Goal: Task Accomplishment & Management: Use online tool/utility

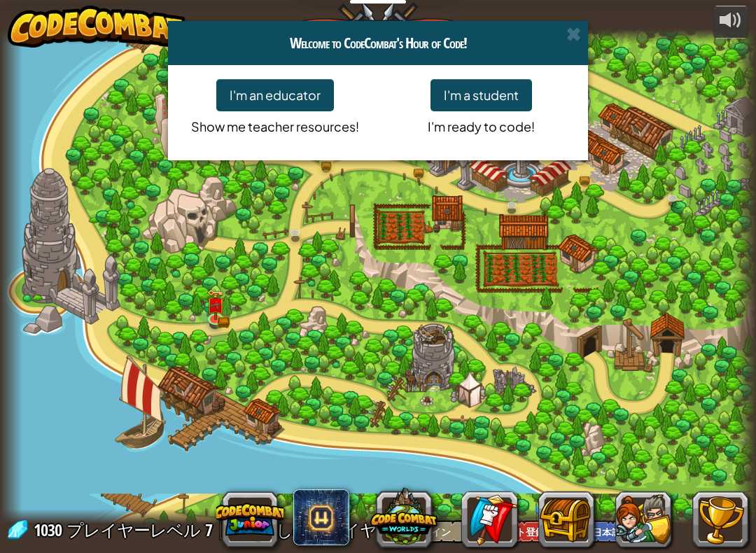
select select "ja"
click at [575, 32] on span at bounding box center [573, 34] width 15 height 15
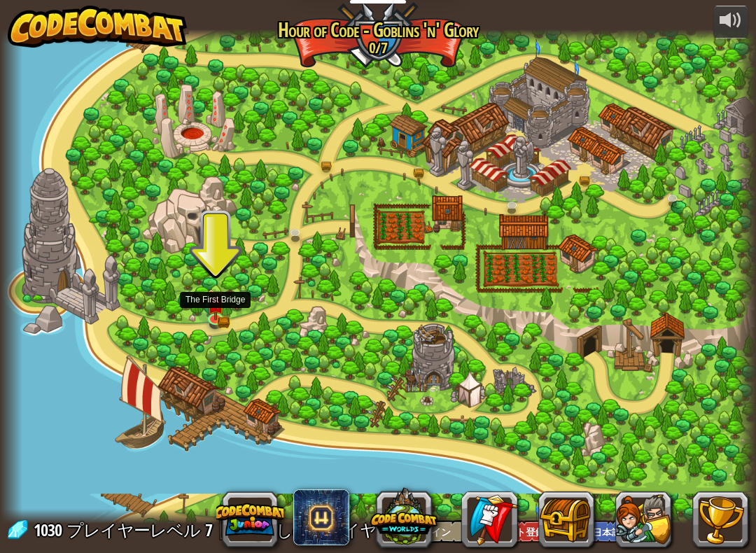
click at [216, 305] on img at bounding box center [215, 305] width 11 height 8
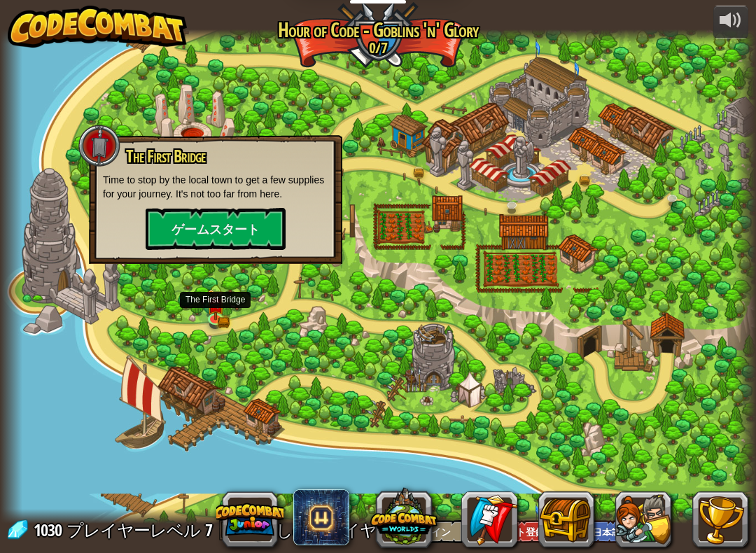
click at [261, 229] on button "ゲームスタート" at bounding box center [216, 229] width 140 height 42
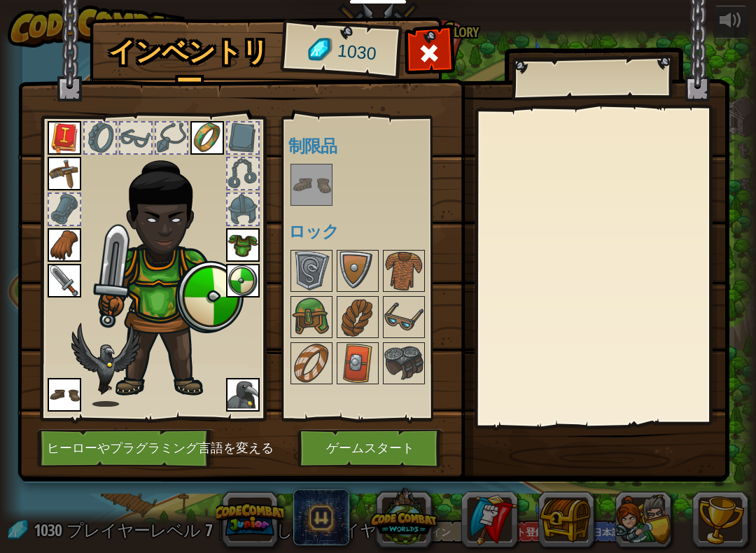
click at [304, 321] on img at bounding box center [311, 316] width 39 height 39
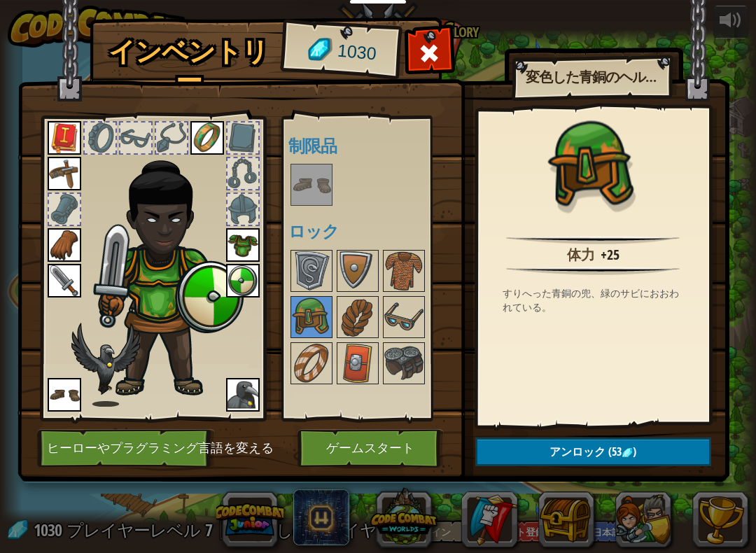
click at [654, 449] on button "アンロック (53 )" at bounding box center [593, 451] width 236 height 29
click at [641, 446] on button "ロックを解除？" at bounding box center [593, 451] width 236 height 29
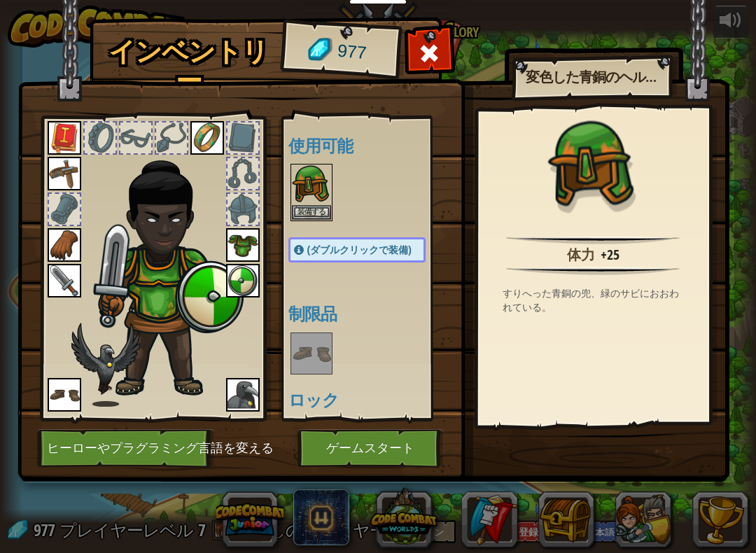
click at [314, 215] on button "装備する" at bounding box center [311, 212] width 39 height 15
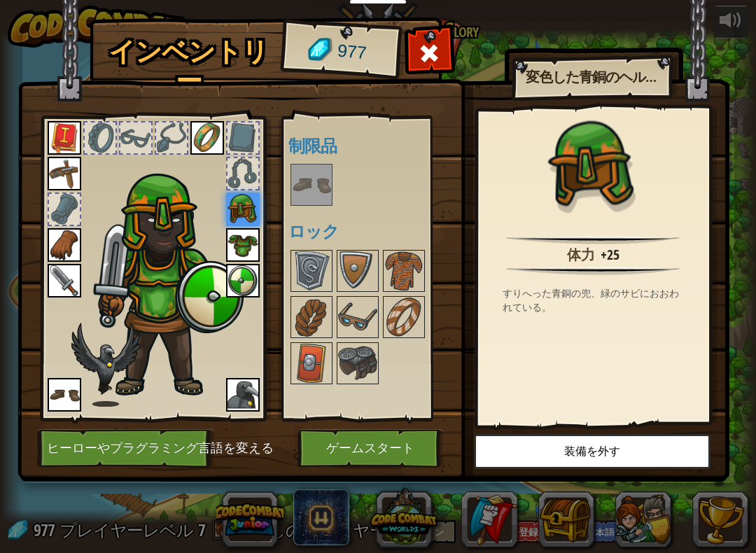
click at [353, 263] on img at bounding box center [357, 270] width 39 height 39
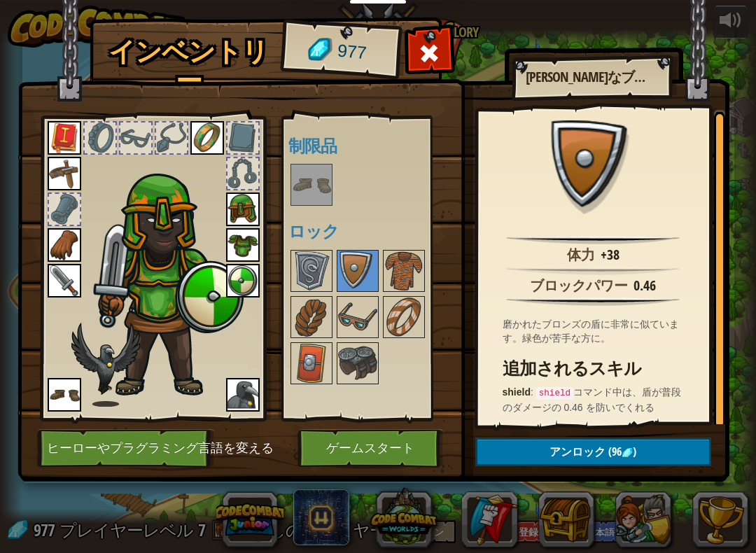
click at [250, 280] on img at bounding box center [243, 281] width 34 height 34
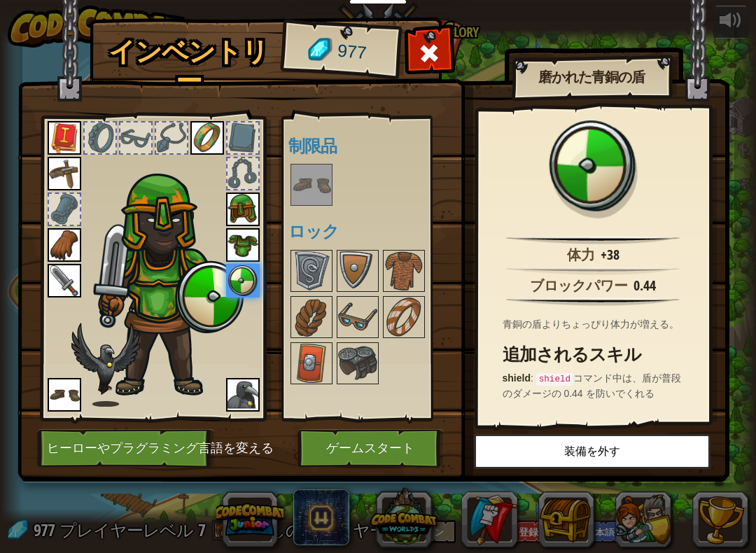
click at [307, 275] on img at bounding box center [311, 270] width 39 height 39
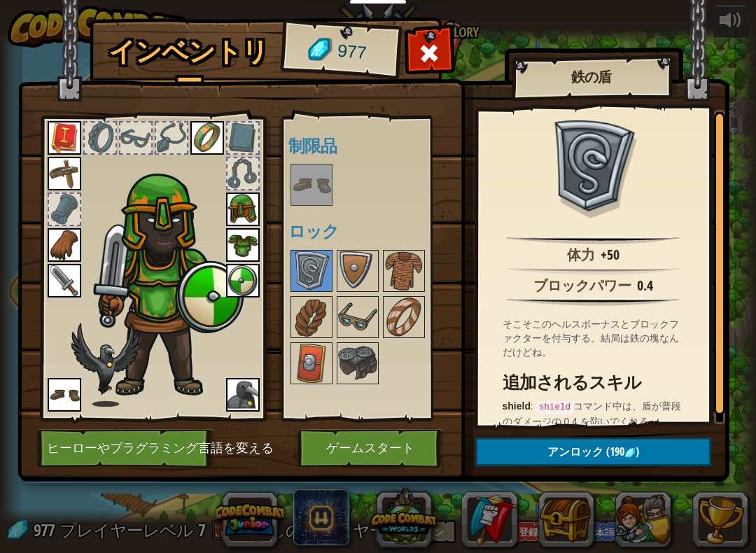
click at [362, 269] on img at bounding box center [357, 270] width 39 height 39
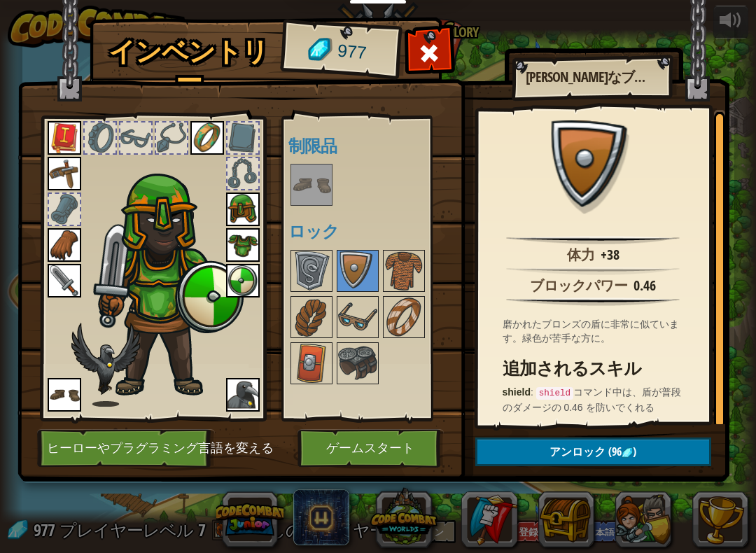
click at [324, 316] on img at bounding box center [311, 316] width 39 height 39
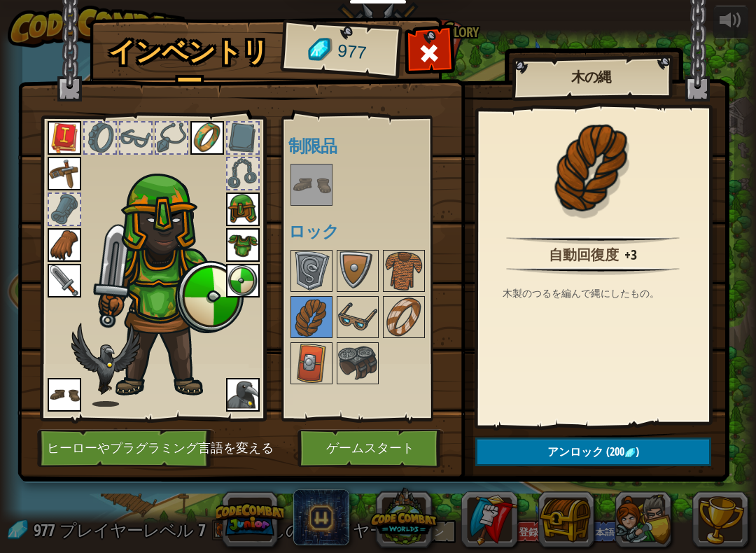
click at [377, 304] on img at bounding box center [357, 316] width 39 height 39
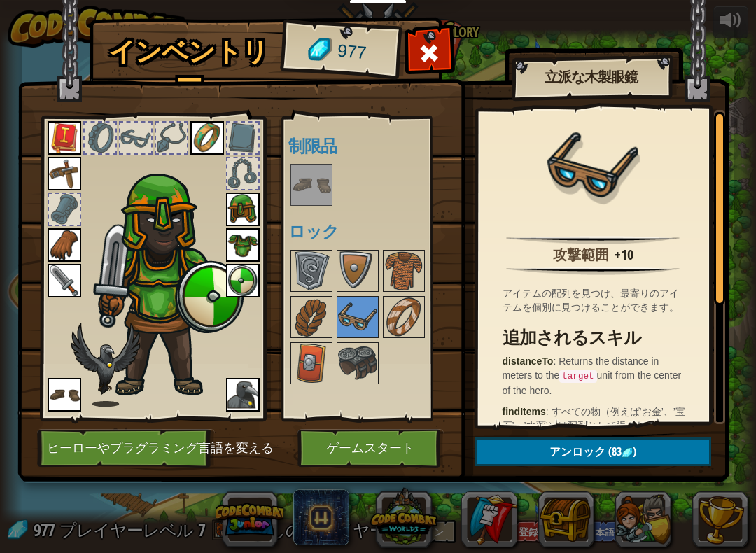
click at [367, 370] on img at bounding box center [357, 363] width 39 height 39
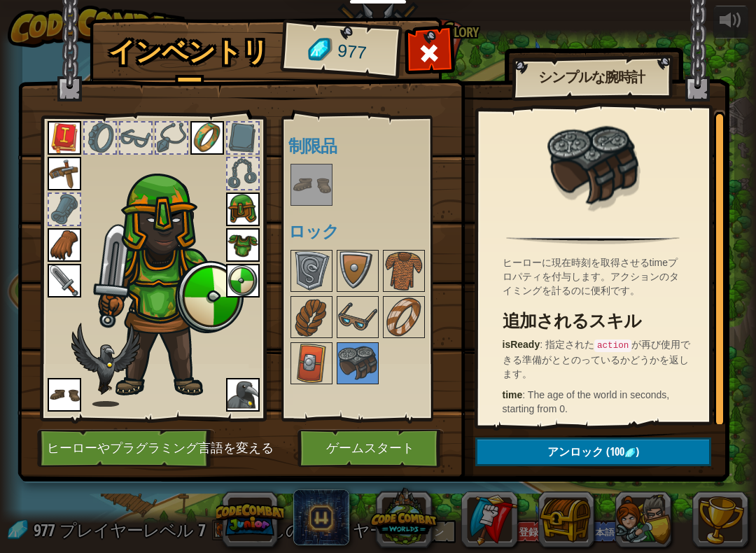
click at [295, 309] on img at bounding box center [311, 316] width 39 height 39
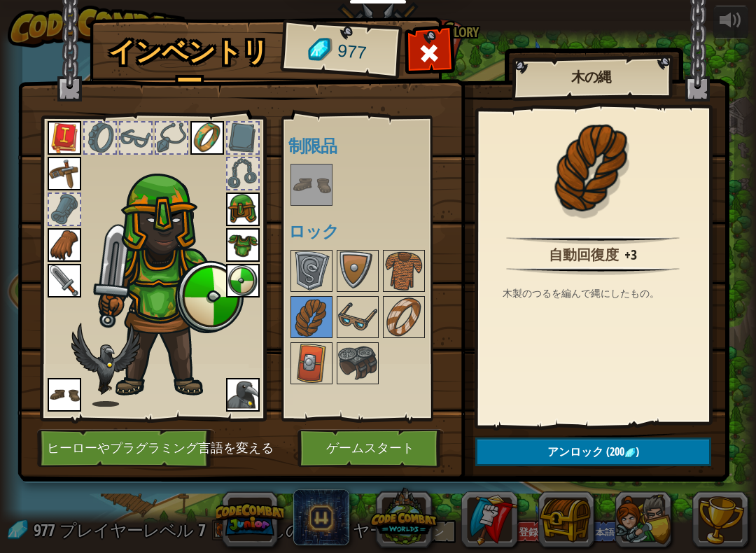
click at [419, 323] on img at bounding box center [403, 316] width 39 height 39
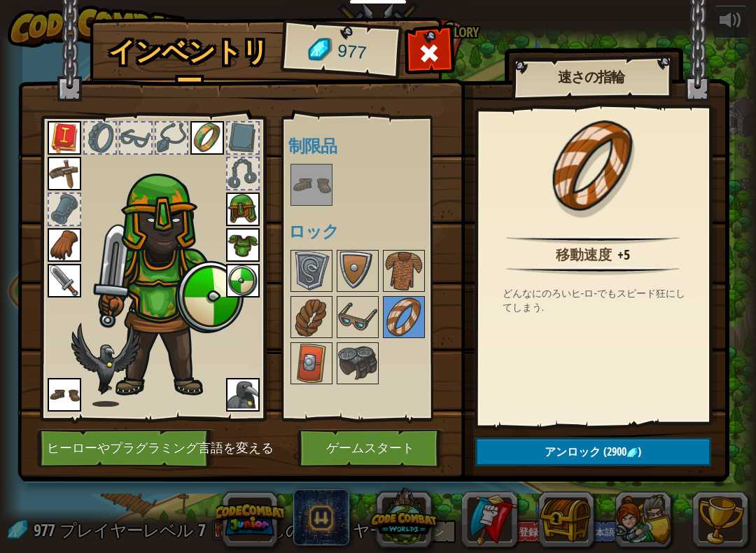
click at [565, 456] on span "アンロック" at bounding box center [572, 451] width 56 height 15
click at [551, 449] on span "アンロック" at bounding box center [572, 451] width 56 height 15
click at [544, 456] on span "アンロック" at bounding box center [572, 451] width 56 height 15
click at [318, 357] on img at bounding box center [311, 363] width 39 height 39
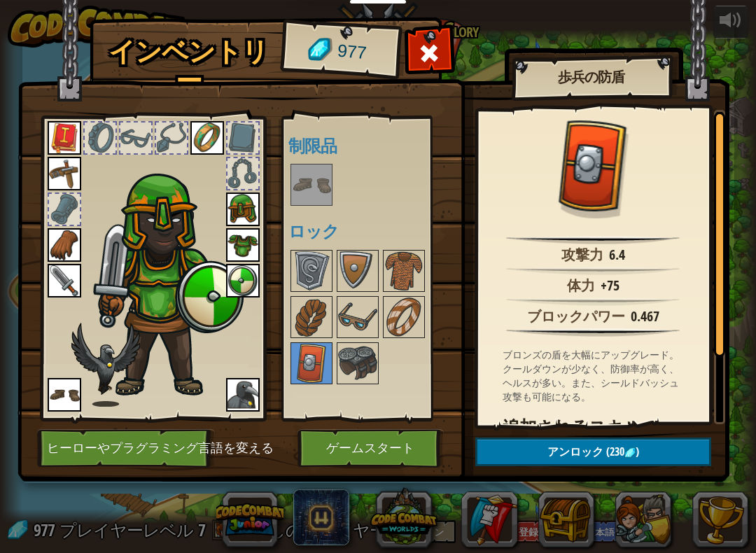
click at [578, 449] on span "アンロック" at bounding box center [575, 451] width 56 height 15
click at [577, 451] on button "ロックを解除？" at bounding box center [593, 451] width 236 height 29
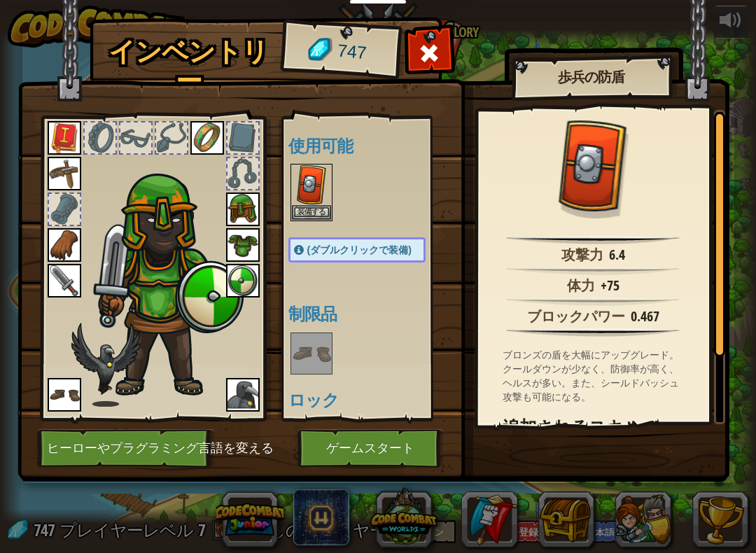
click at [349, 246] on span "(ダブルクリックで装備)" at bounding box center [359, 249] width 104 height 11
click at [321, 190] on img at bounding box center [311, 184] width 39 height 39
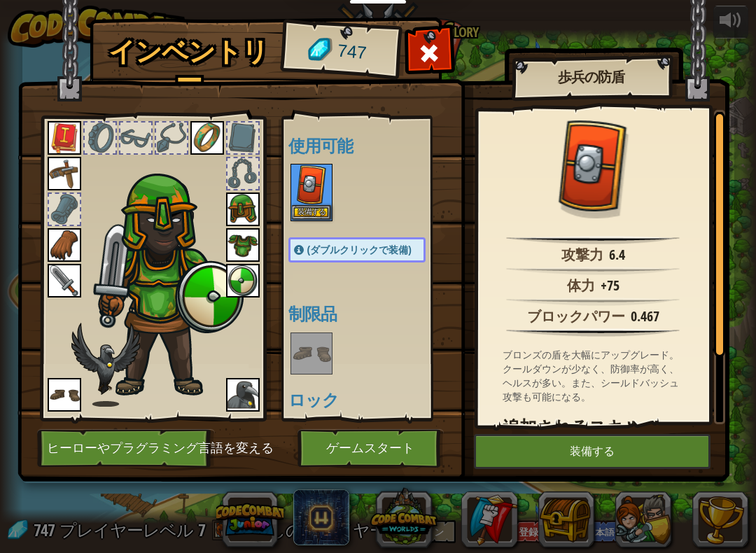
click at [546, 451] on button "装備する" at bounding box center [592, 451] width 237 height 35
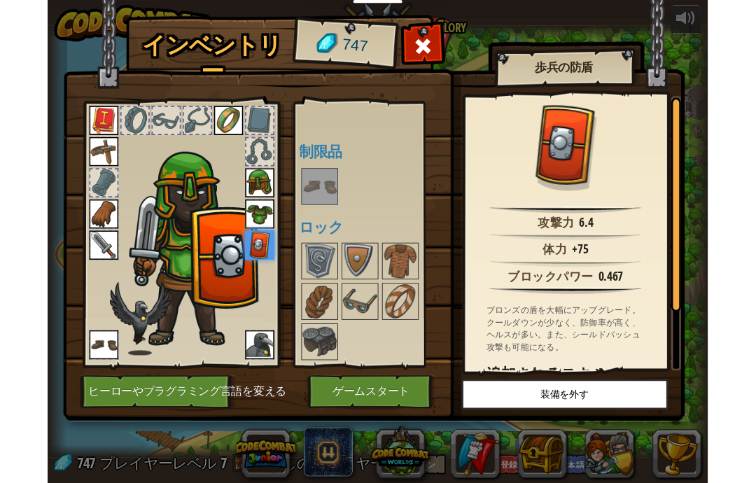
scroll to position [139, 0]
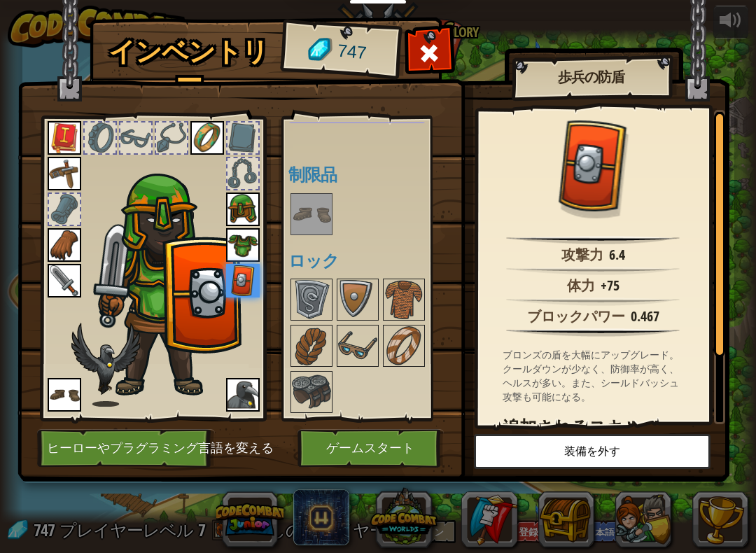
click at [383, 448] on button "ゲームスタート" at bounding box center [370, 448] width 146 height 38
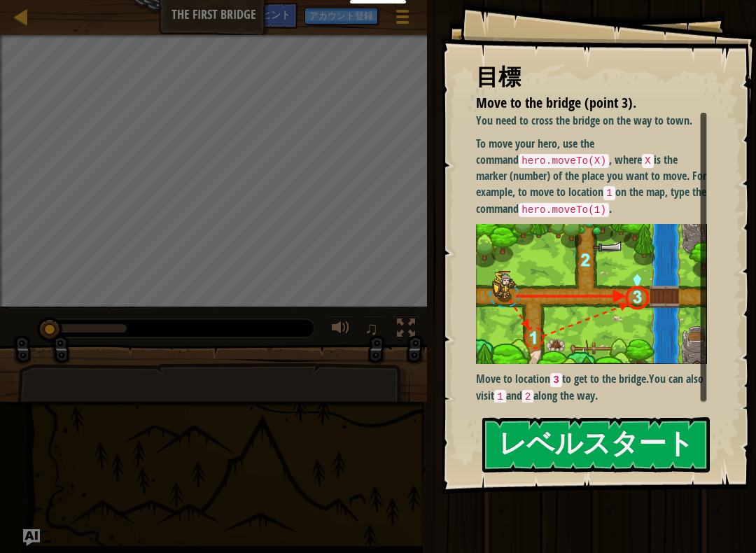
click at [666, 437] on button "レベルスタート" at bounding box center [595, 444] width 227 height 55
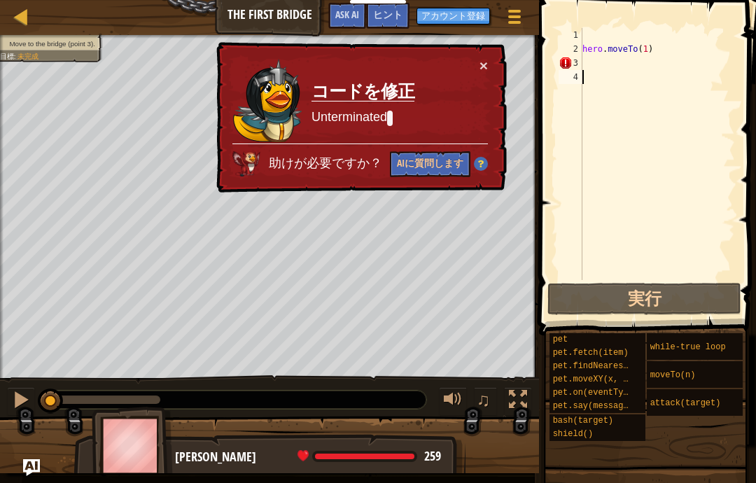
click at [481, 66] on button "×" at bounding box center [483, 65] width 8 height 15
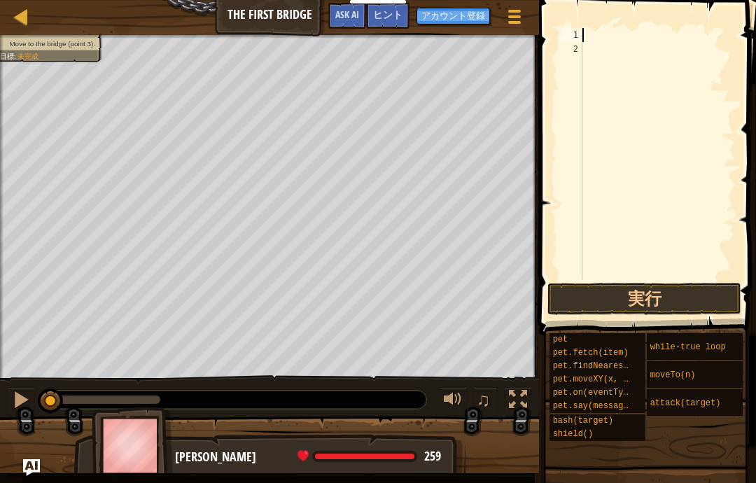
scroll to position [15, 19]
click at [639, 295] on button "実行" at bounding box center [644, 299] width 194 height 32
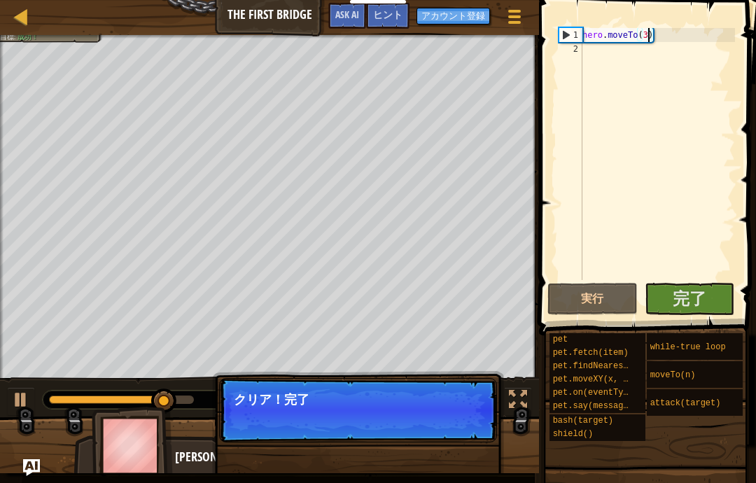
click at [608, 300] on button "実行" at bounding box center [592, 299] width 90 height 32
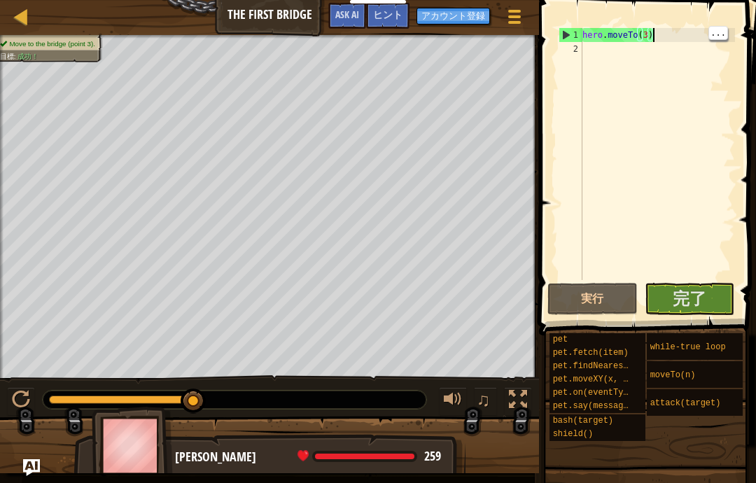
click at [710, 302] on button "完了" at bounding box center [690, 299] width 90 height 32
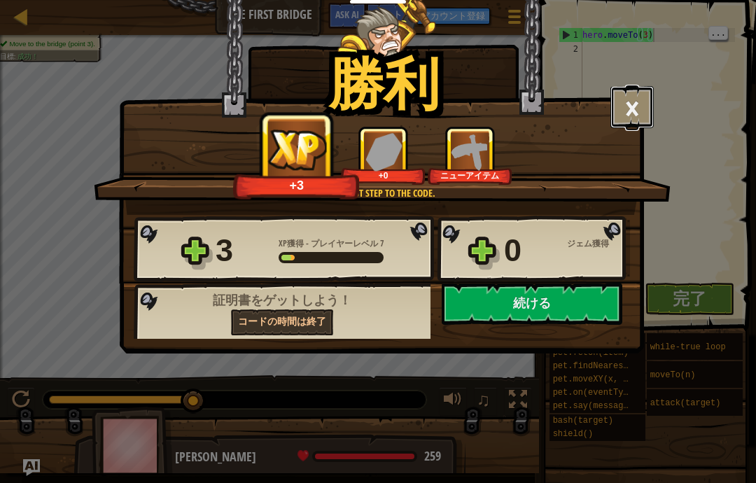
click at [648, 92] on button "×" at bounding box center [631, 107] width 43 height 42
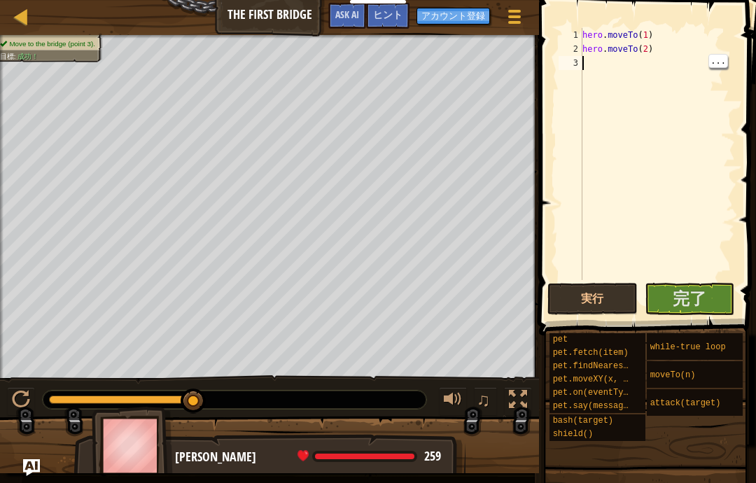
type textarea "abcde fg"
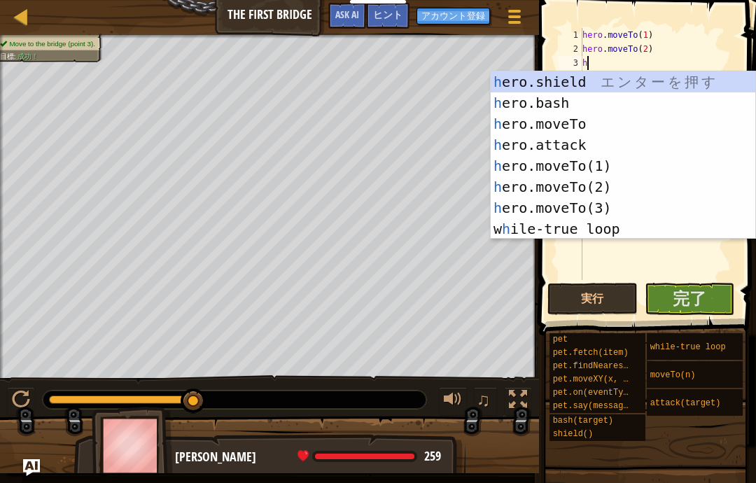
scroll to position [42, 0]
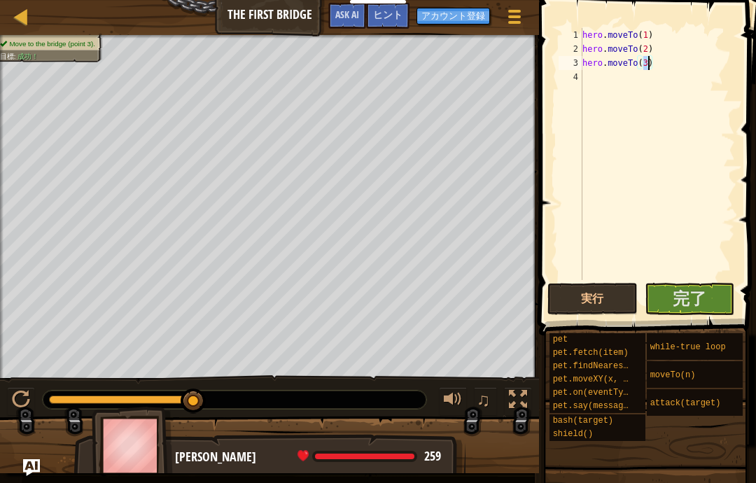
click at [714, 304] on button "完了" at bounding box center [690, 299] width 90 height 32
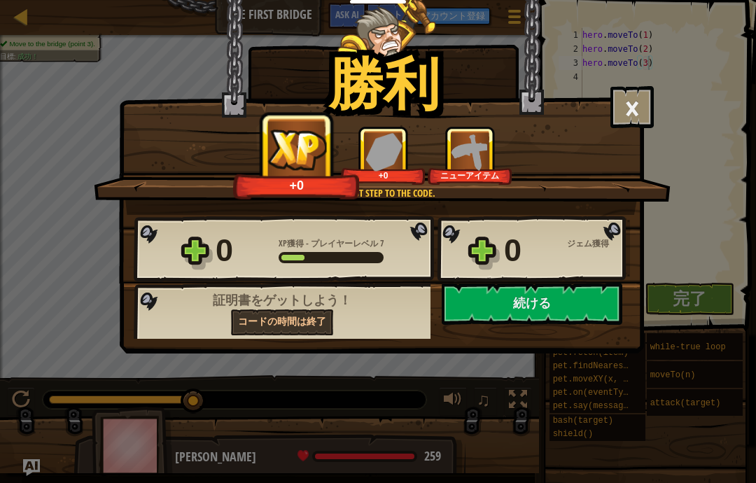
click at [582, 301] on button "続ける" at bounding box center [532, 304] width 181 height 42
select select "ja"
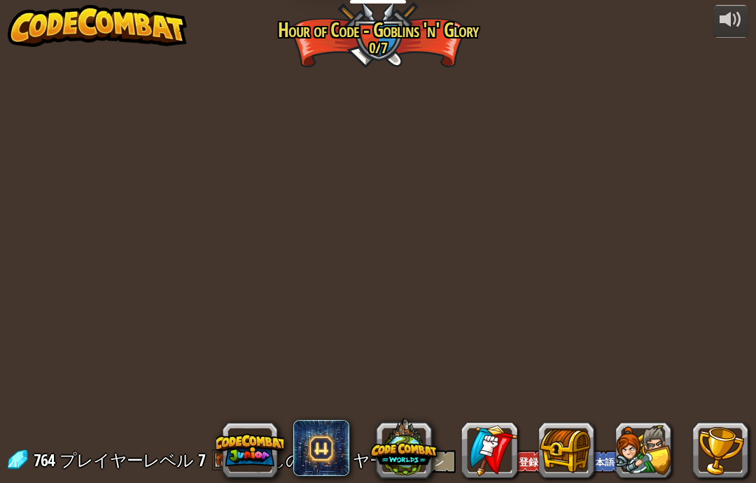
select select "ja"
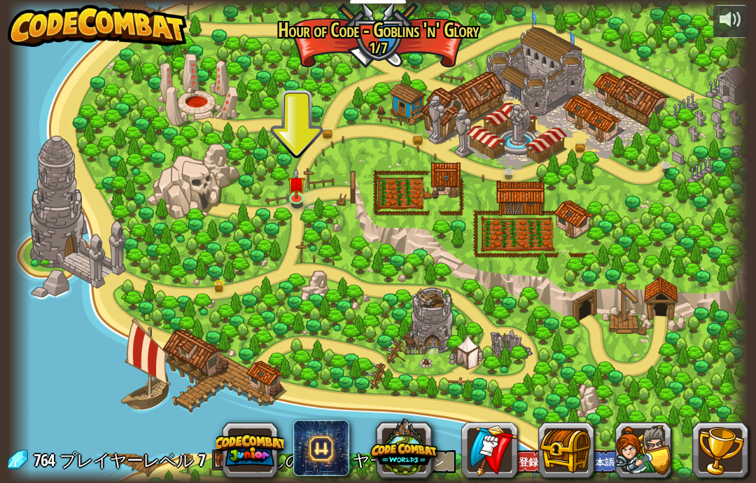
click at [302, 190] on img at bounding box center [297, 184] width 18 height 31
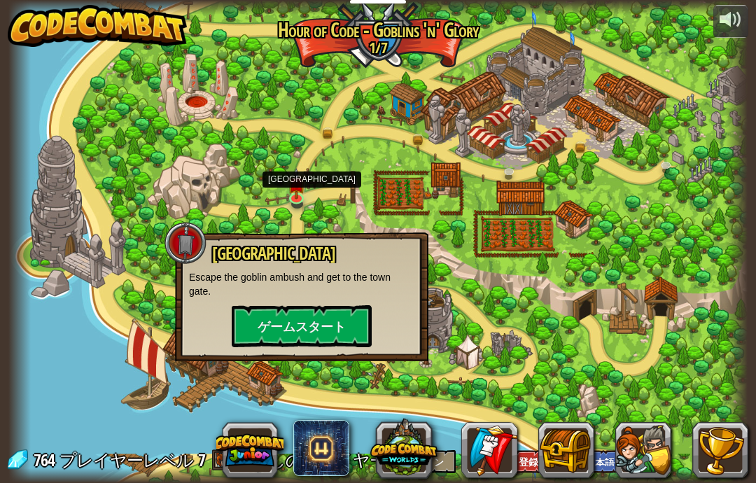
click at [349, 323] on button "ゲームスタート" at bounding box center [302, 326] width 140 height 42
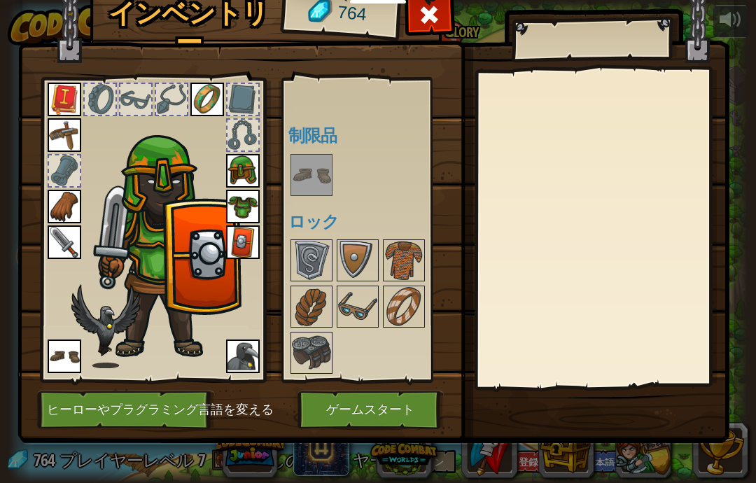
scroll to position [139, 0]
click at [394, 413] on button "ゲームスタート" at bounding box center [370, 410] width 146 height 38
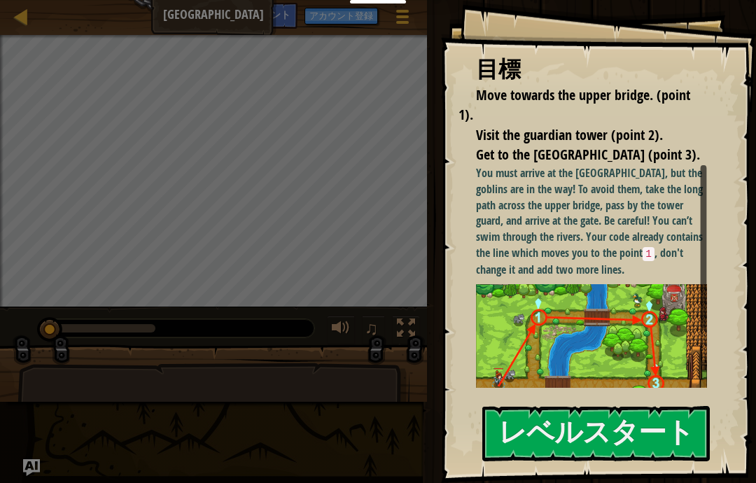
click at [561, 428] on button "レベルスタート" at bounding box center [595, 433] width 227 height 55
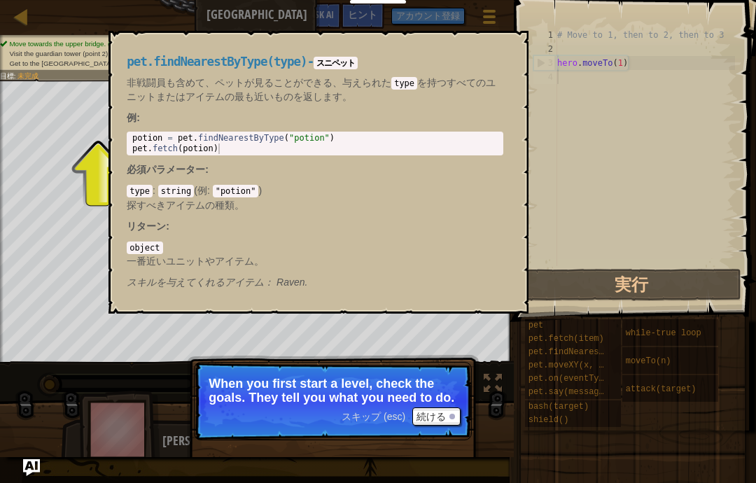
click at [561, 355] on span "pet.findNearestByType(type)" at bounding box center [596, 352] width 136 height 10
click at [444, 417] on button "続ける" at bounding box center [436, 416] width 48 height 18
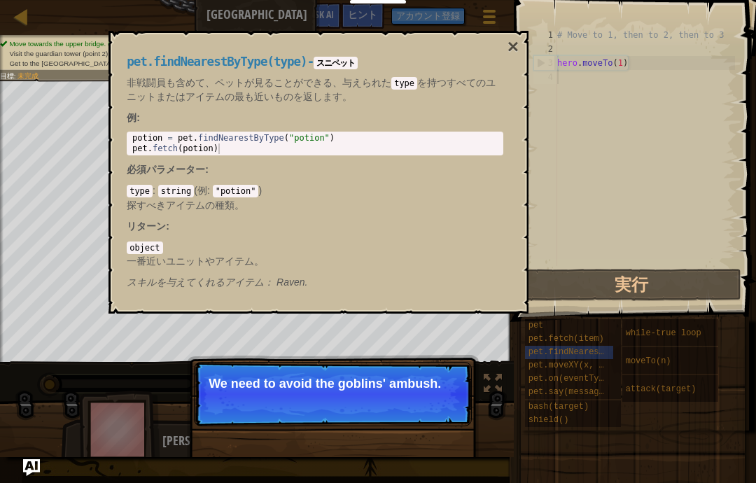
click at [475, 380] on div "スキップ (esc) 続ける We need to avoid the goblins' ambush." at bounding box center [333, 465] width 292 height 207
click at [514, 50] on button "×" at bounding box center [512, 47] width 11 height 20
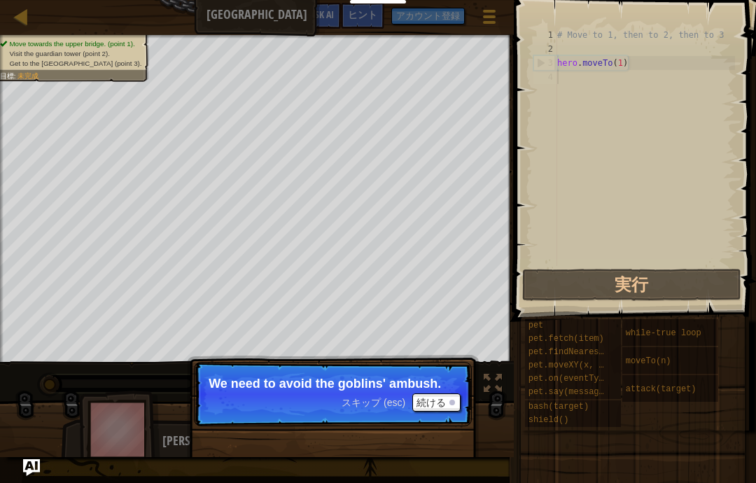
click at [441, 402] on button "続ける" at bounding box center [436, 402] width 48 height 18
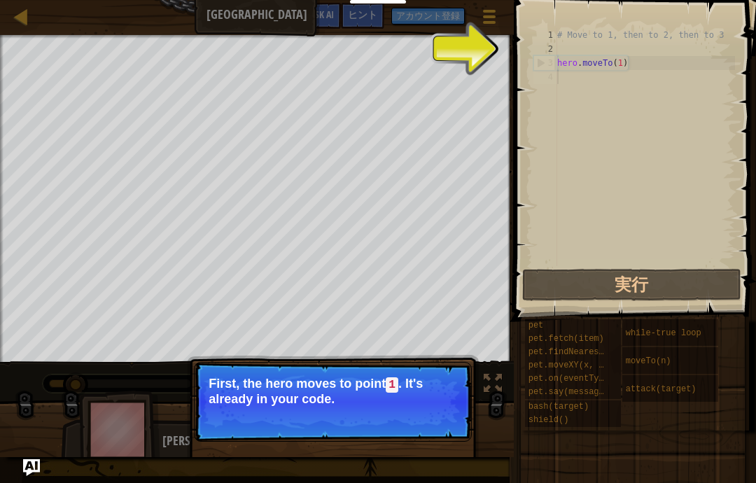
click at [442, 404] on p "First, the hero moves to point 1 . It's already in your code." at bounding box center [333, 391] width 248 height 29
click at [446, 413] on button "続ける" at bounding box center [436, 418] width 48 height 18
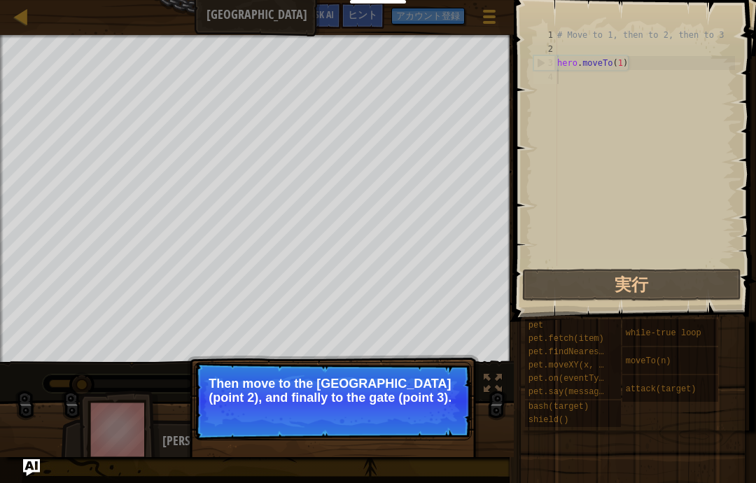
click at [437, 408] on button "続ける" at bounding box center [436, 416] width 48 height 18
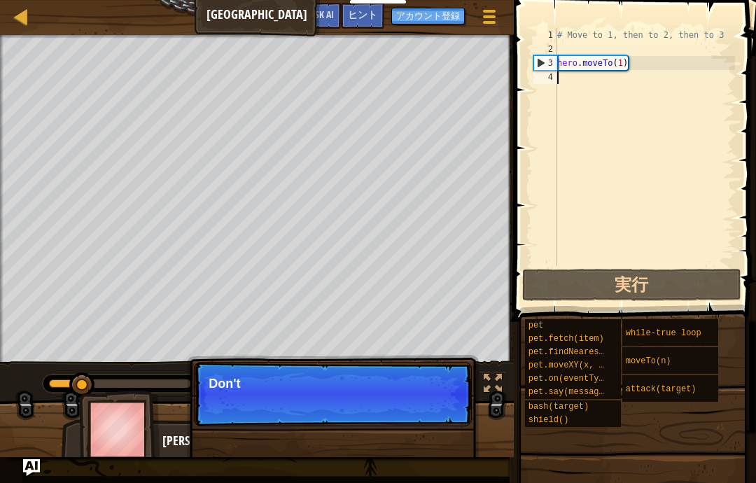
click at [408, 408] on p "スキップ (esc) 続ける Don't" at bounding box center [333, 394] width 278 height 64
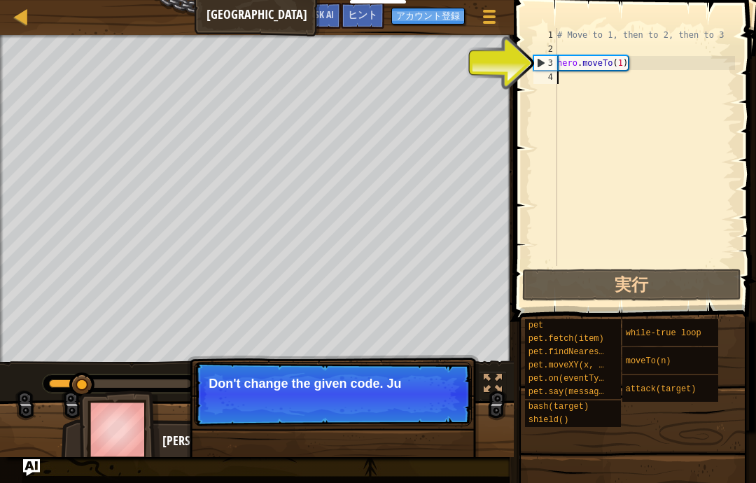
click at [435, 413] on p "スキップ (esc) 続ける Don't change the given code. Ju" at bounding box center [333, 394] width 278 height 64
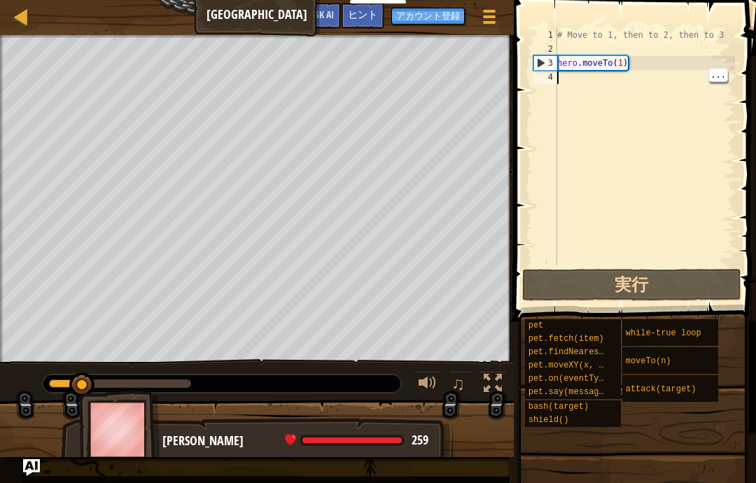
click at [92, 394] on img at bounding box center [119, 430] width 81 height 78
click at [471, 439] on div at bounding box center [257, 435] width 514 height 70
click at [422, 439] on span "259" at bounding box center [419, 439] width 17 height 17
click at [613, 96] on div "# Move to 1, then to 2, then to 3 hero . moveTo ( 1 )" at bounding box center [644, 161] width 181 height 266
click at [635, 98] on div "# Move to 1, then to 2, then to 3 hero . moveTo ( 1 )" at bounding box center [644, 161] width 181 height 266
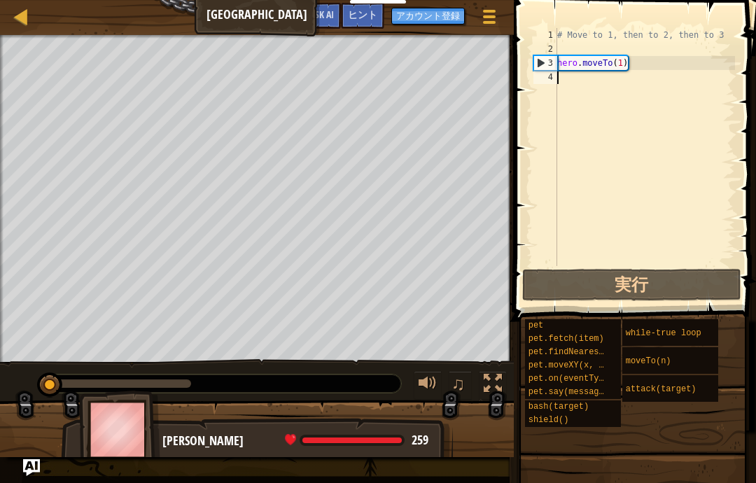
scroll to position [15, 19]
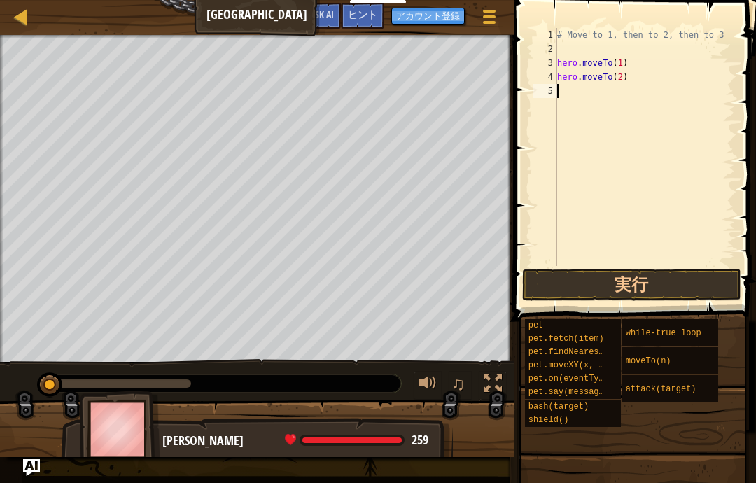
type textarea "abcde fg"
click at [656, 281] on button "実行" at bounding box center [631, 285] width 218 height 32
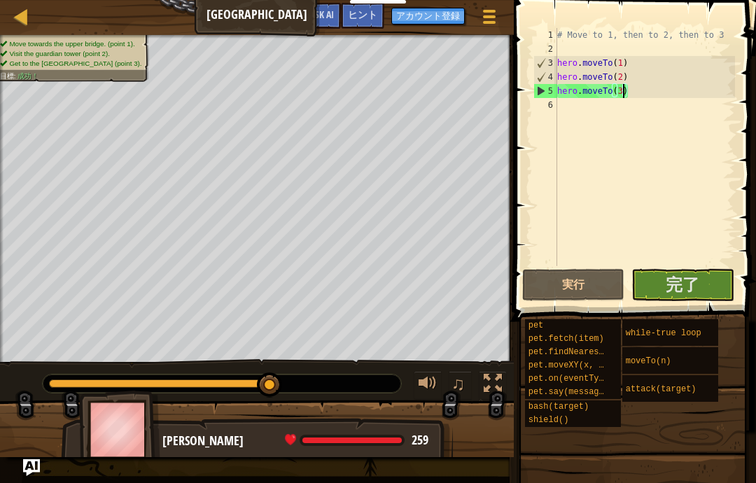
click at [695, 274] on span "完了" at bounding box center [683, 284] width 34 height 22
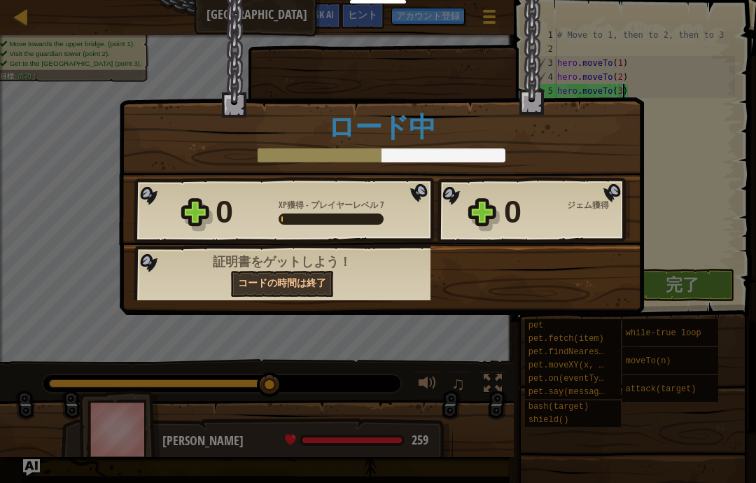
click at [622, 130] on h1 "ロード中" at bounding box center [381, 126] width 495 height 29
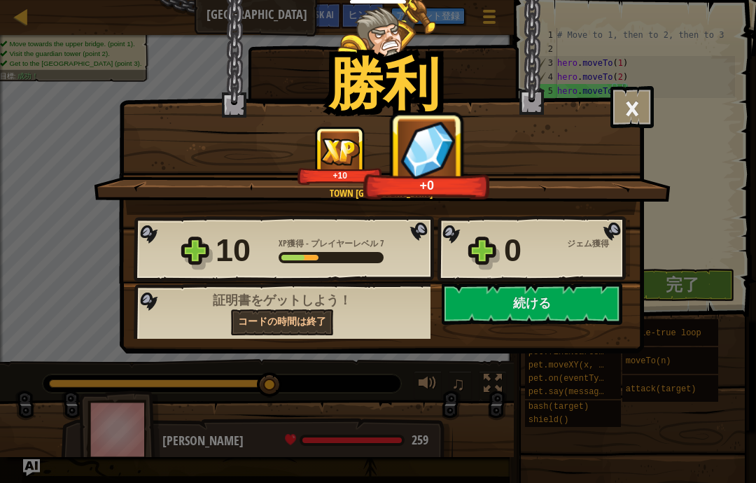
click at [578, 295] on button "続ける" at bounding box center [532, 304] width 181 height 42
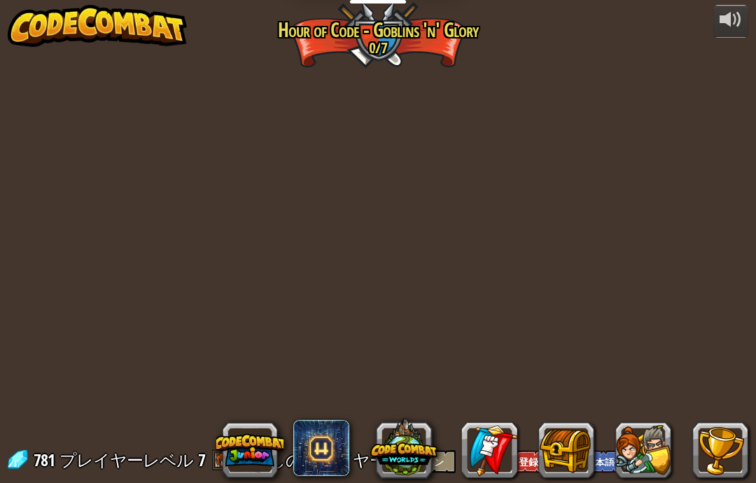
select select "ja"
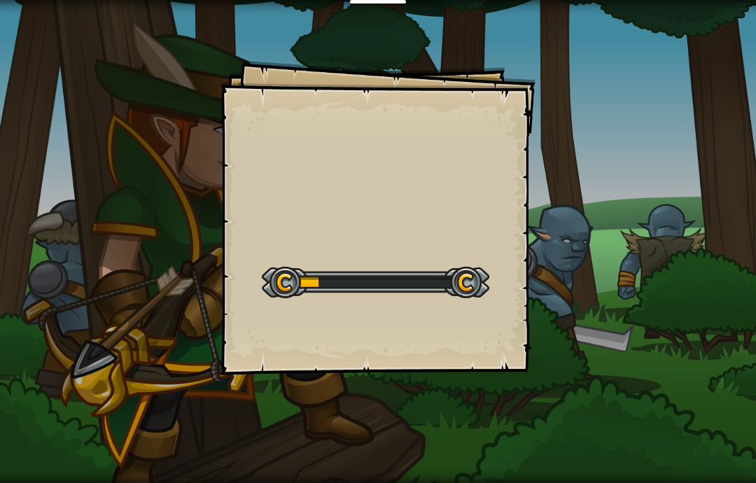
select select "ja"
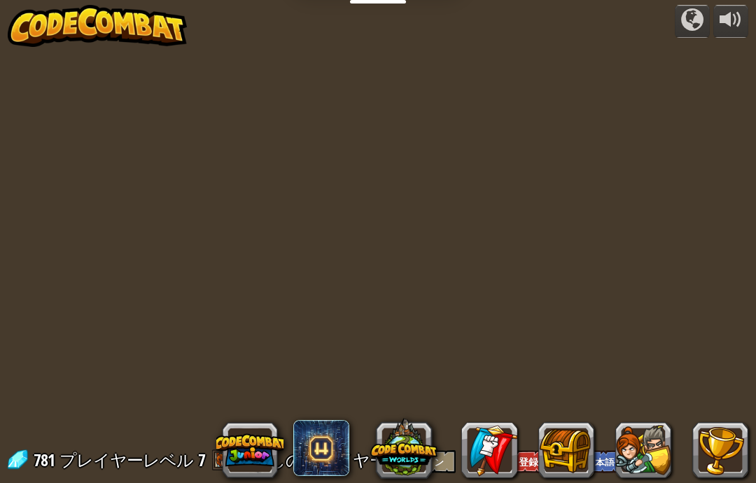
select select "ja"
